Goal: Task Accomplishment & Management: Manage account settings

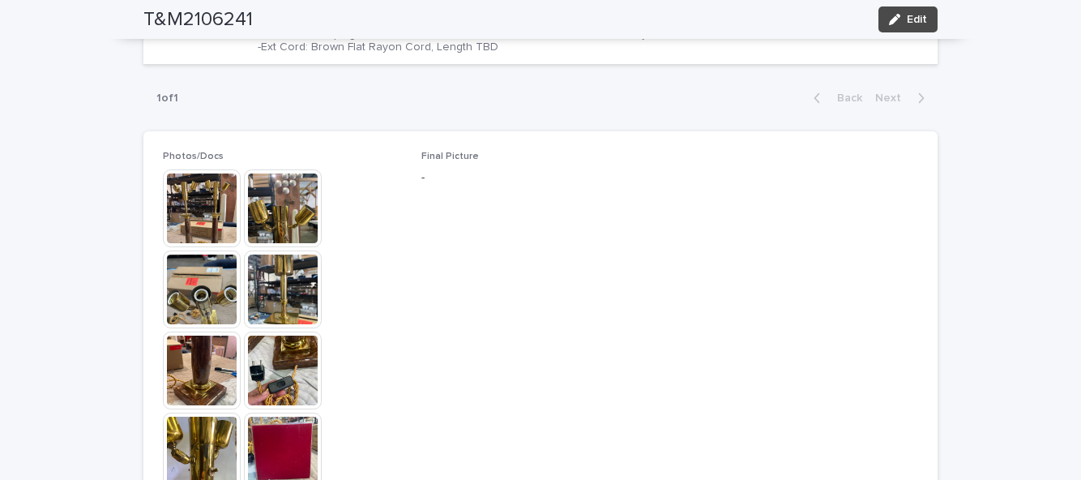
scroll to position [741, 0]
click at [921, 29] on button "Edit" at bounding box center [908, 19] width 59 height 26
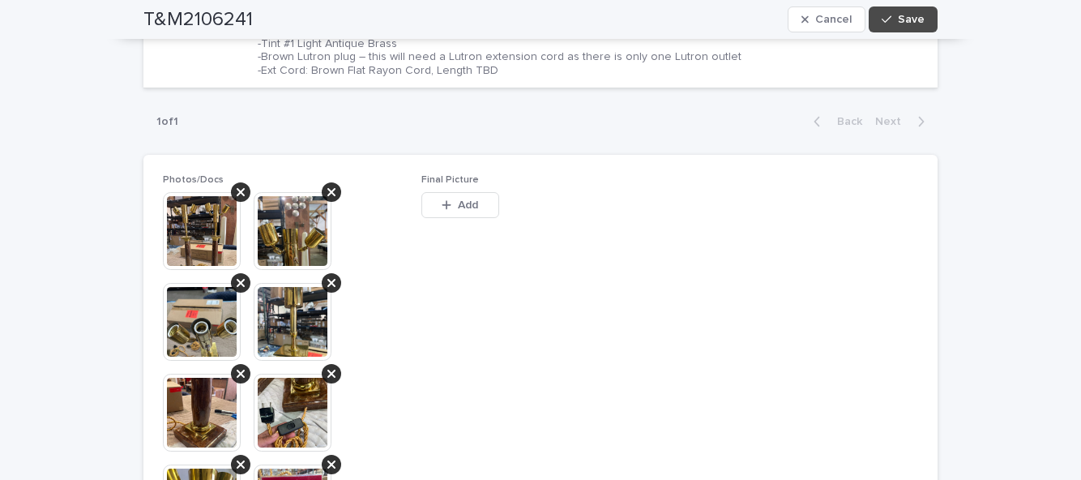
scroll to position [832, 0]
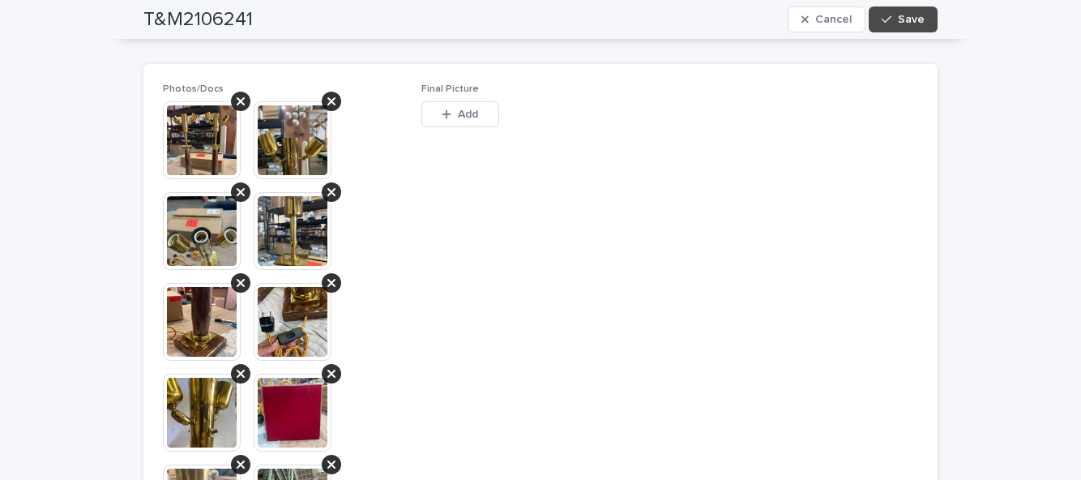
click at [917, 12] on button "Save" at bounding box center [903, 19] width 69 height 26
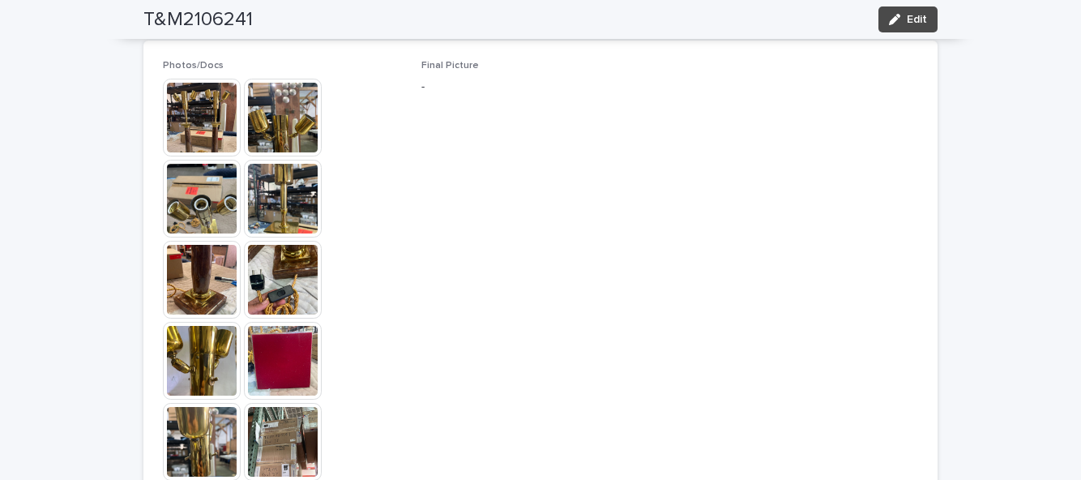
scroll to position [741, 0]
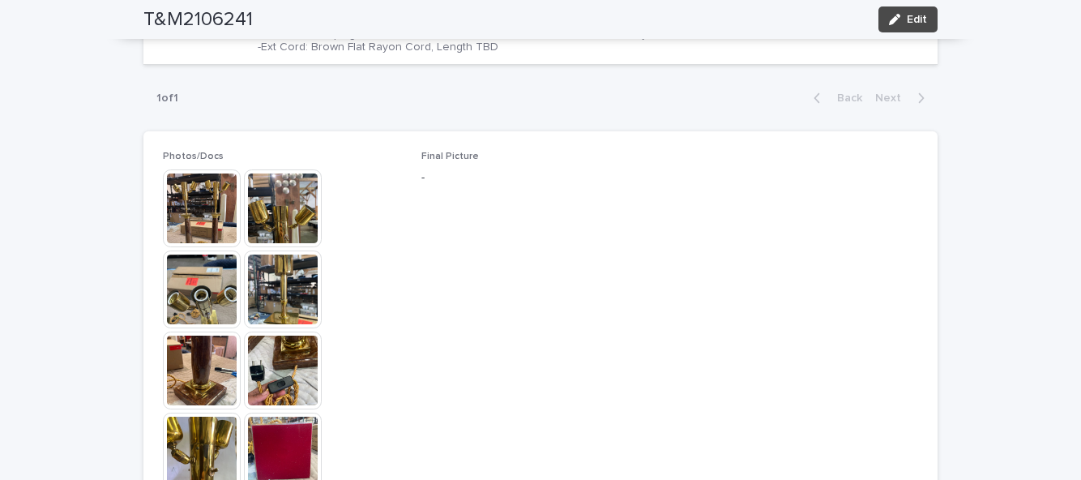
click at [916, 29] on button "Edit" at bounding box center [908, 19] width 59 height 26
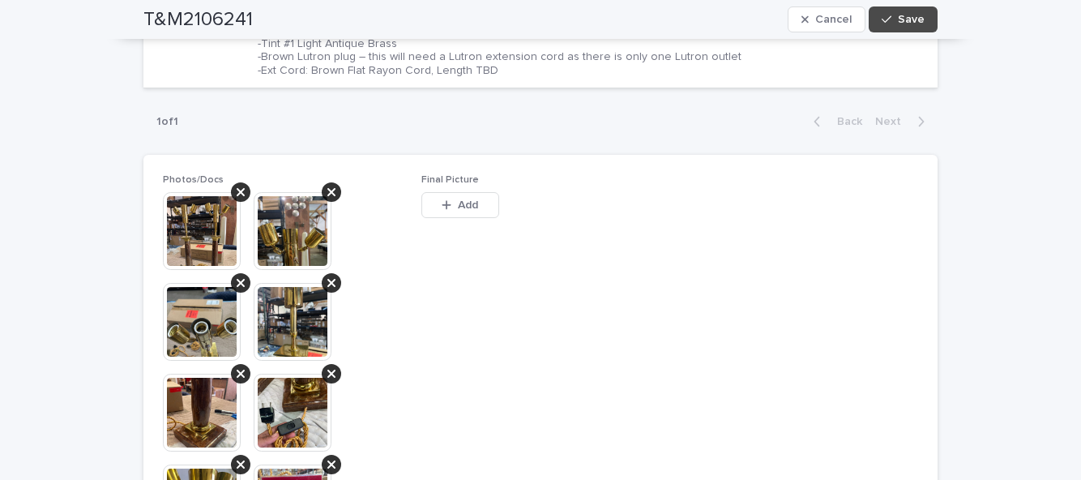
scroll to position [832, 0]
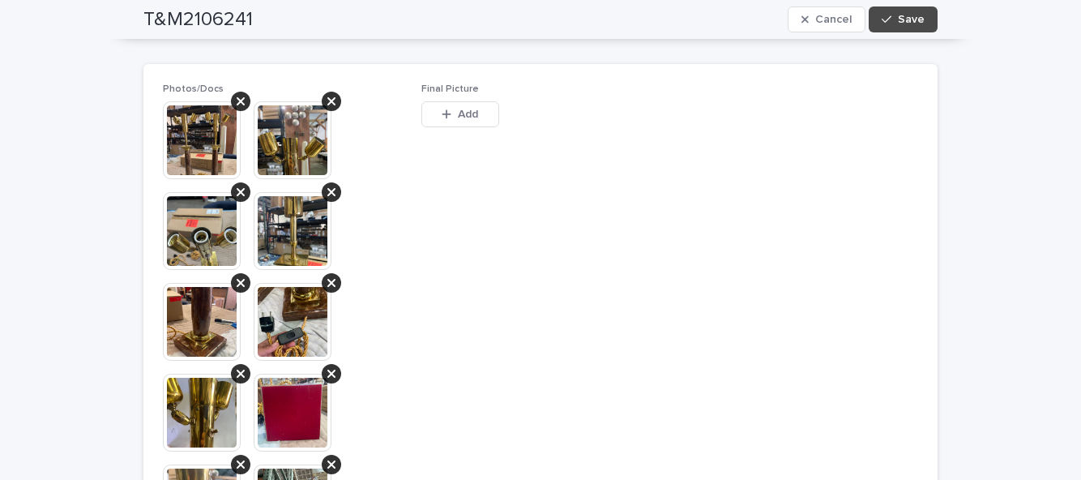
click at [455, 110] on div "button" at bounding box center [450, 114] width 16 height 11
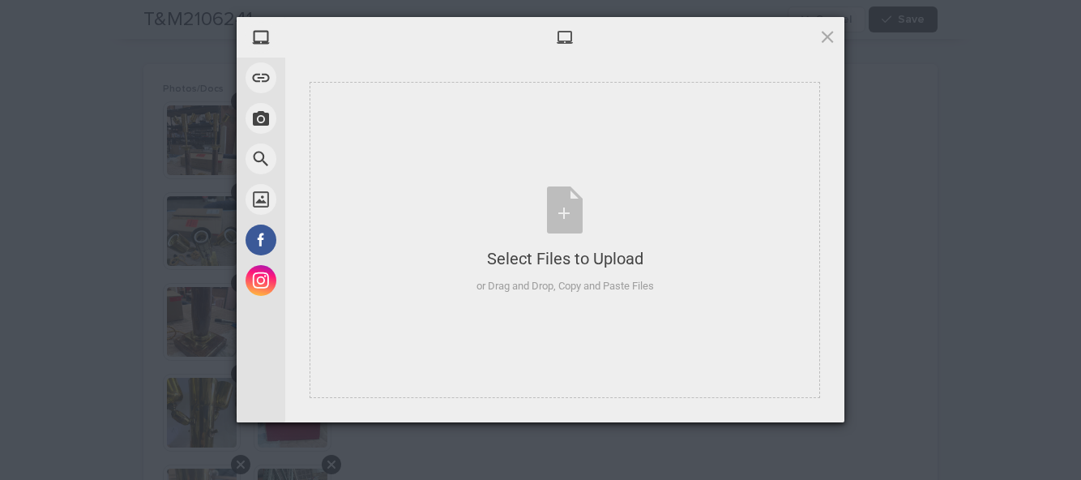
click at [567, 216] on div "Select Files to Upload or Drag and Drop, Copy and Paste Files" at bounding box center [565, 240] width 177 height 108
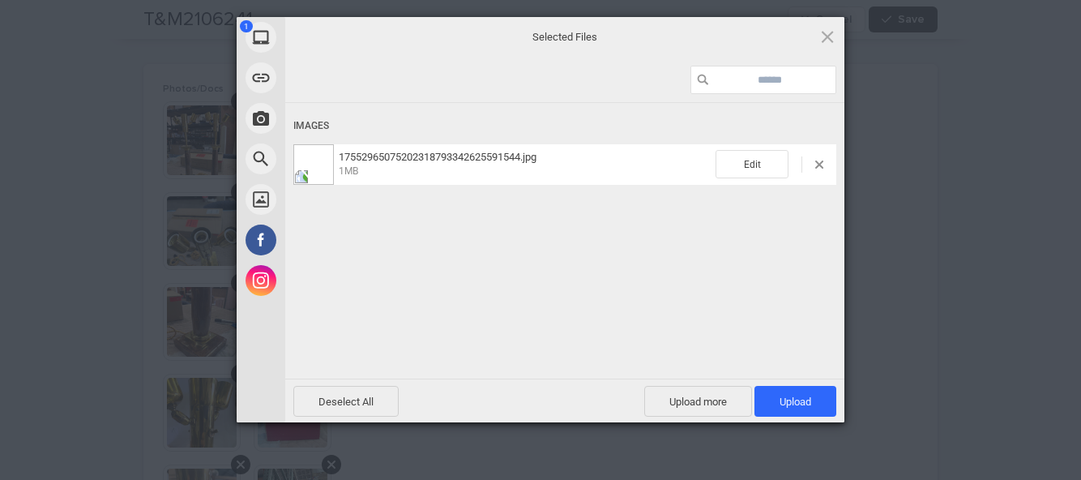
click at [712, 400] on span "Upload more" at bounding box center [698, 401] width 108 height 31
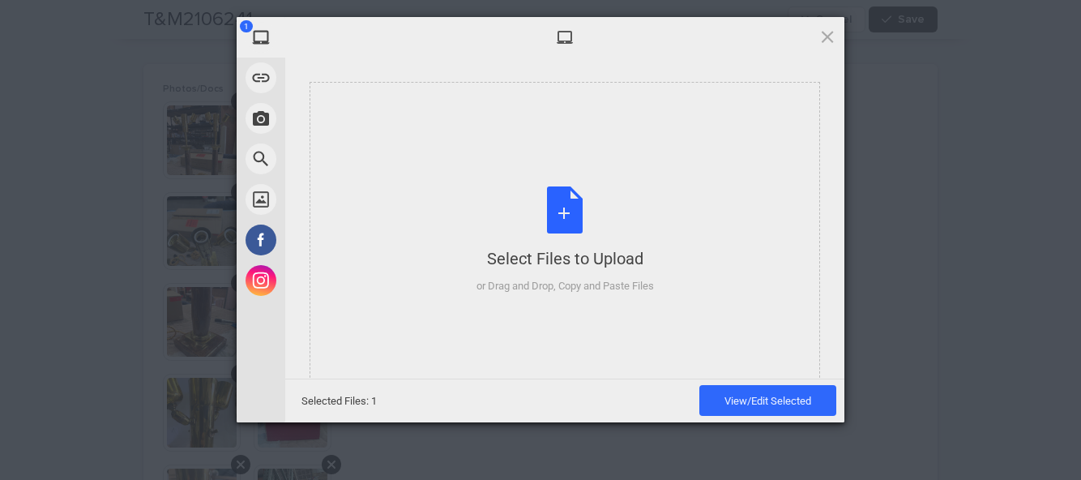
click at [623, 233] on div "Select Files to Upload or Drag and Drop, Copy and Paste Files" at bounding box center [565, 240] width 177 height 108
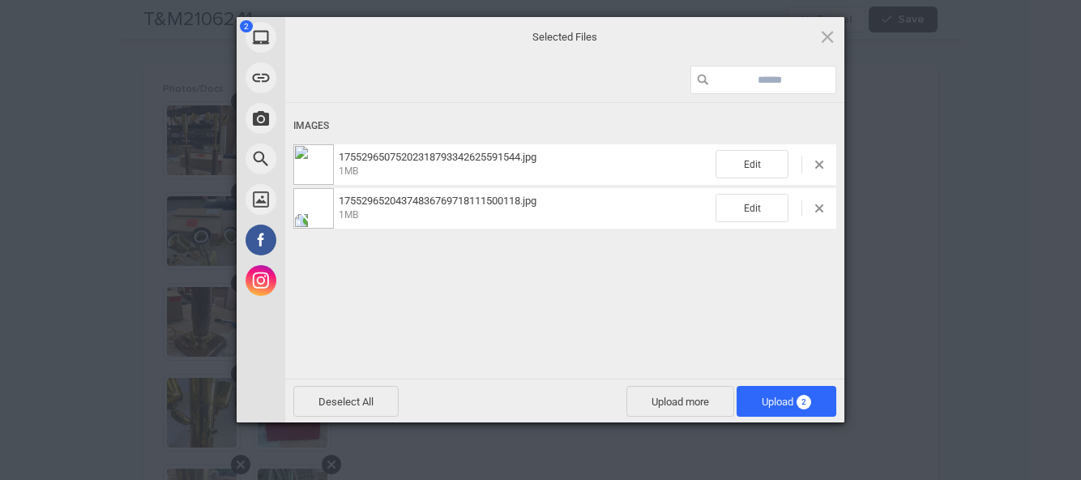
click at [804, 400] on span "2" at bounding box center [804, 402] width 15 height 15
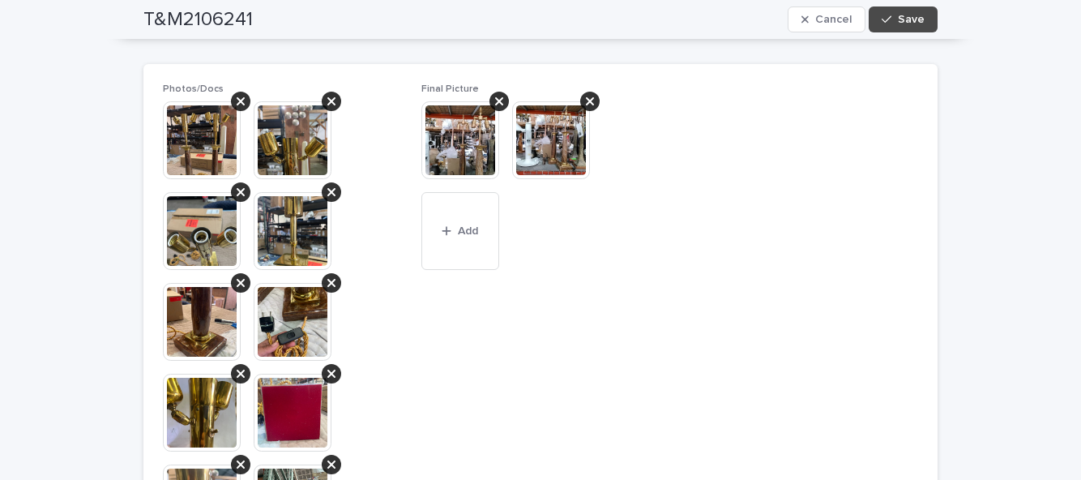
click at [918, 26] on button "Save" at bounding box center [903, 19] width 69 height 26
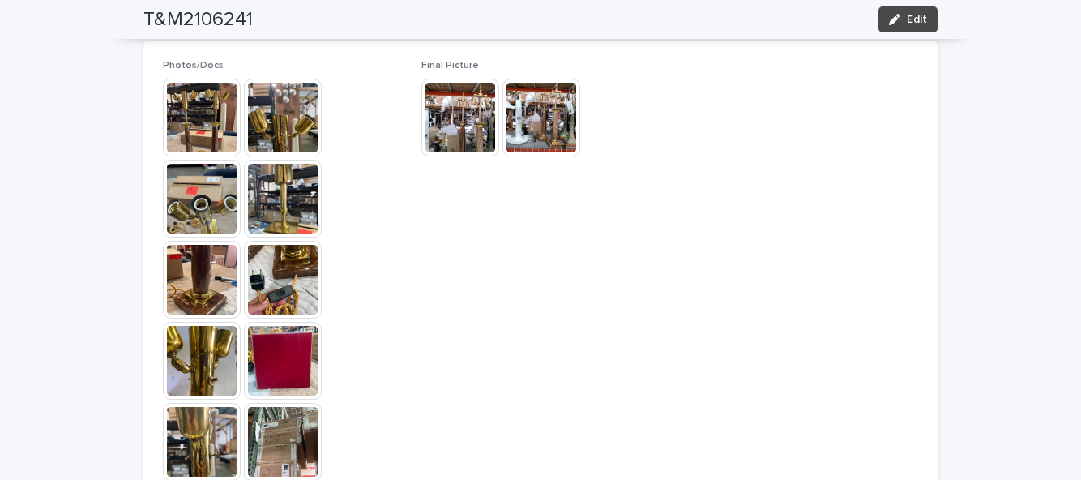
scroll to position [741, 0]
